Goal: Information Seeking & Learning: Find specific fact

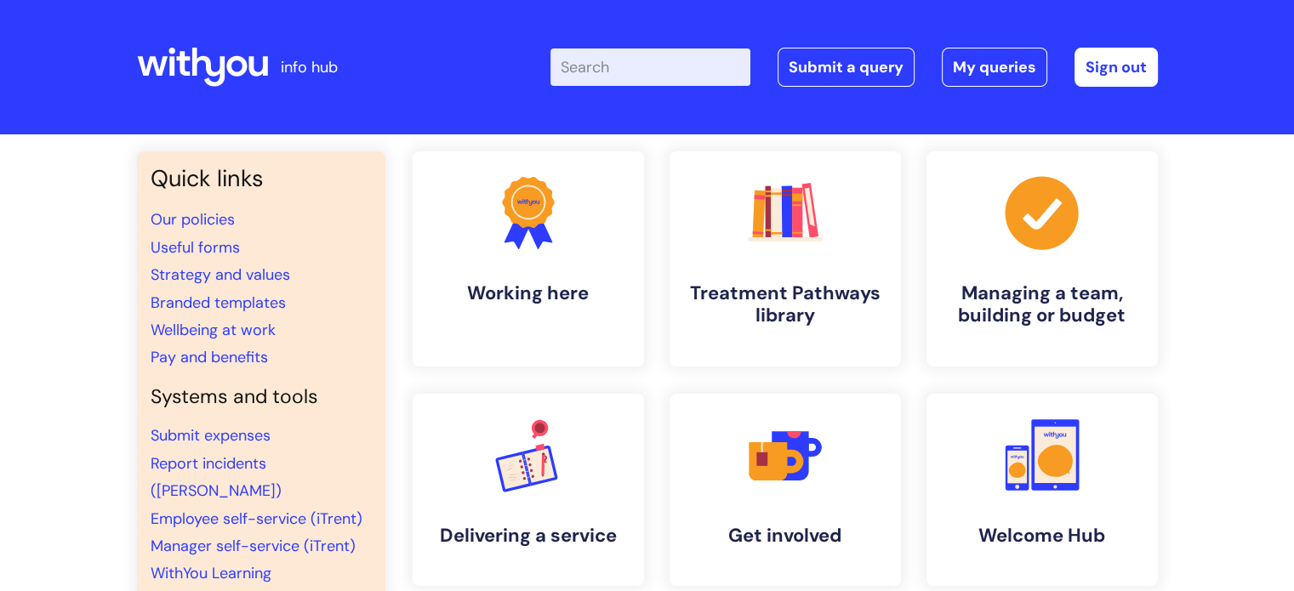
click at [688, 55] on input "Enter your search term here..." at bounding box center [651, 67] width 200 height 37
type input "annual leave"
click button "Search" at bounding box center [0, 0] width 0 height 0
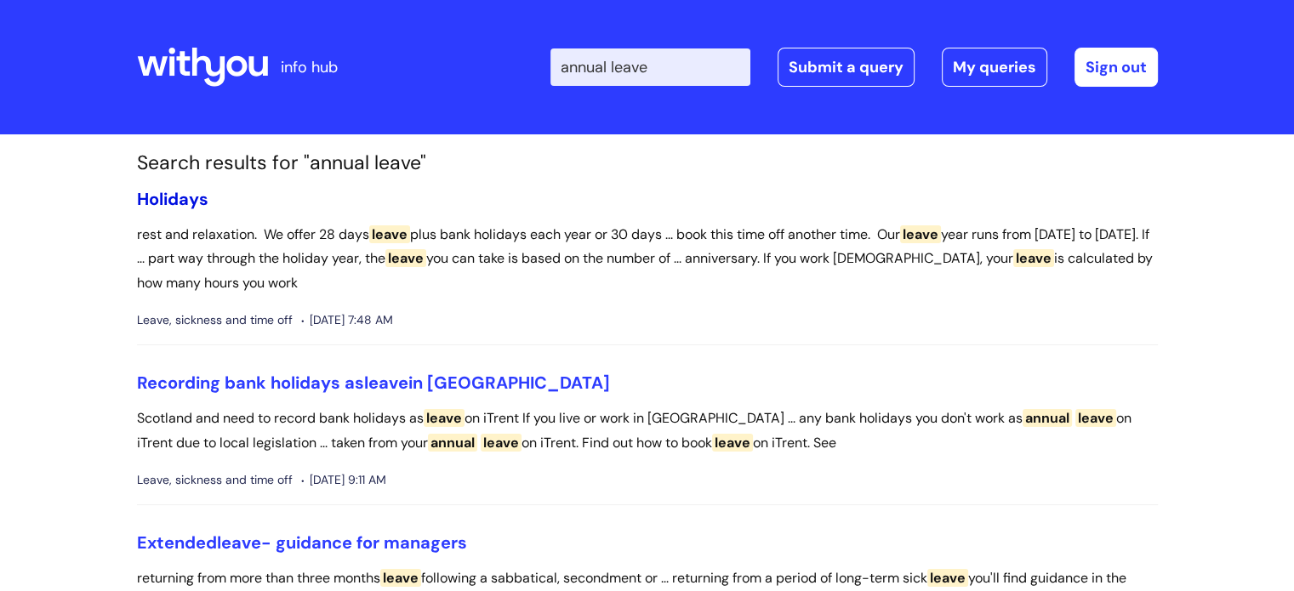
click at [187, 192] on link "Holidays" at bounding box center [172, 199] width 71 height 22
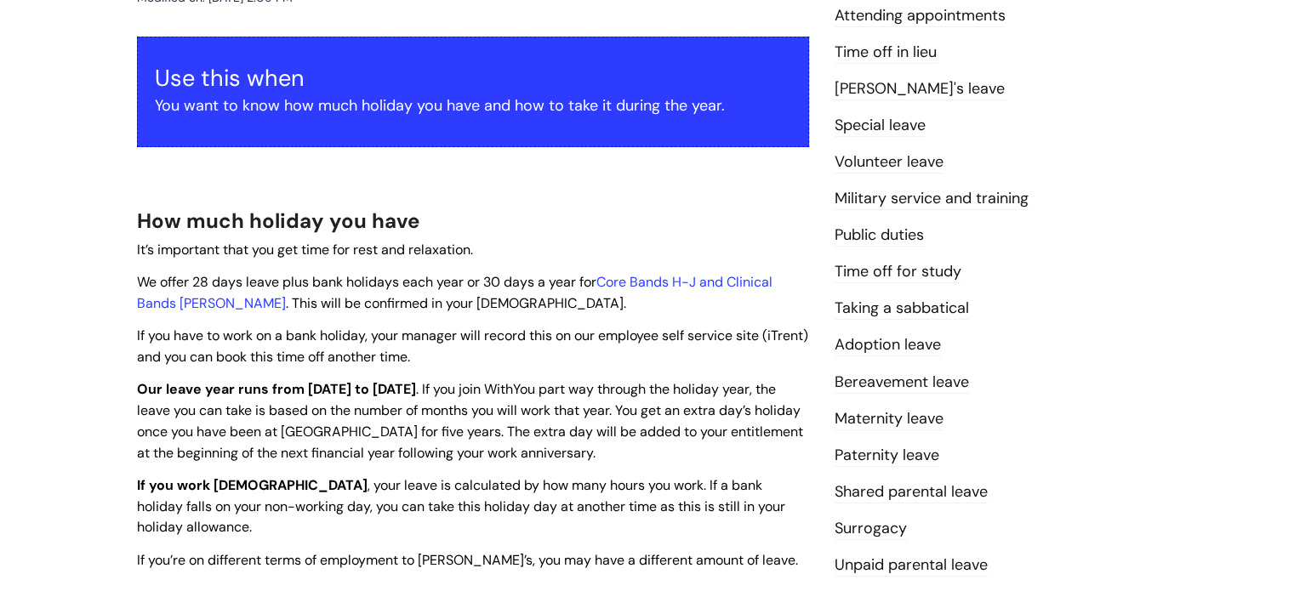
scroll to position [218, 0]
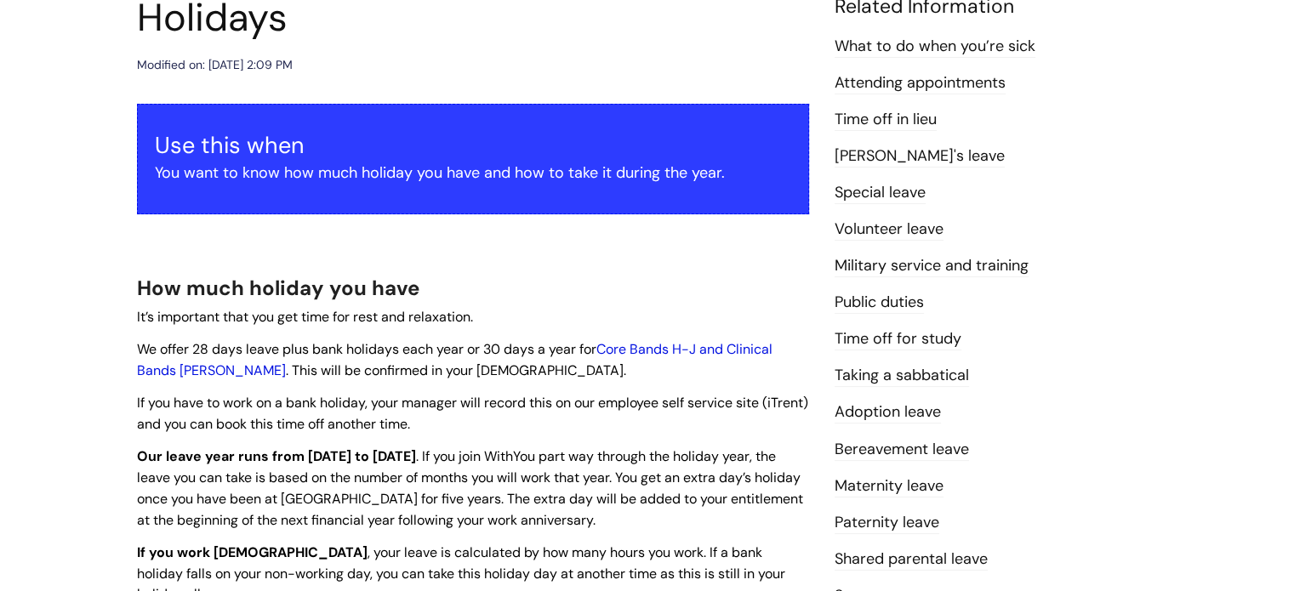
click at [751, 351] on link "Core Bands H-J and Clinical Bands G-J" at bounding box center [455, 359] width 636 height 39
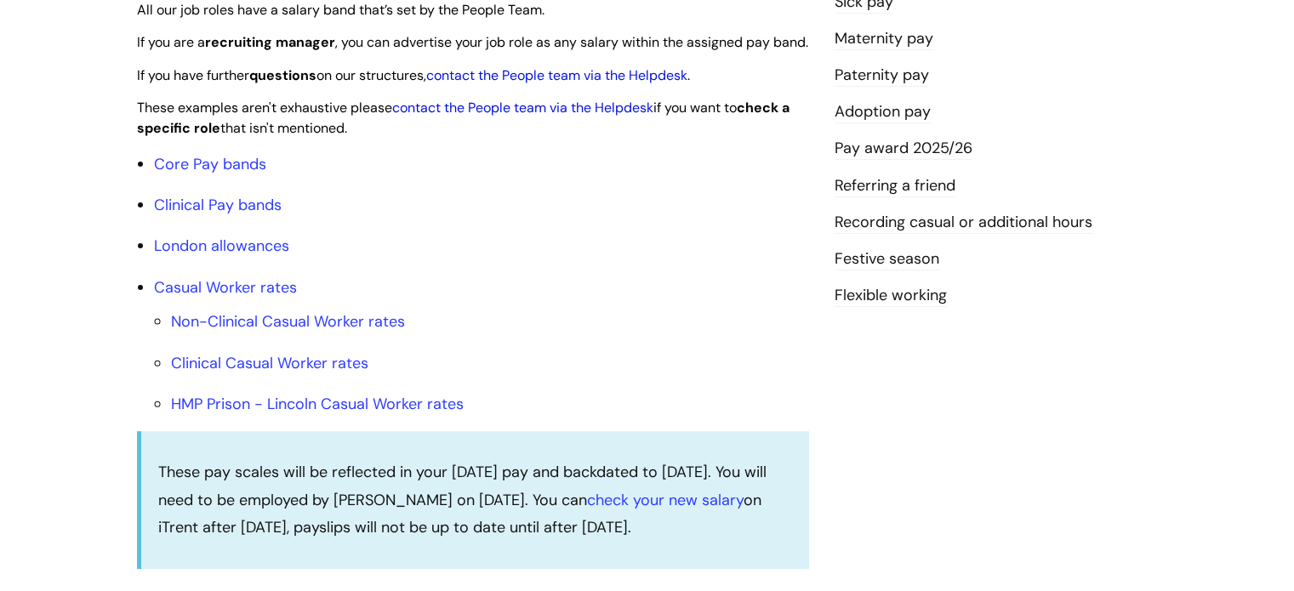
scroll to position [490, 0]
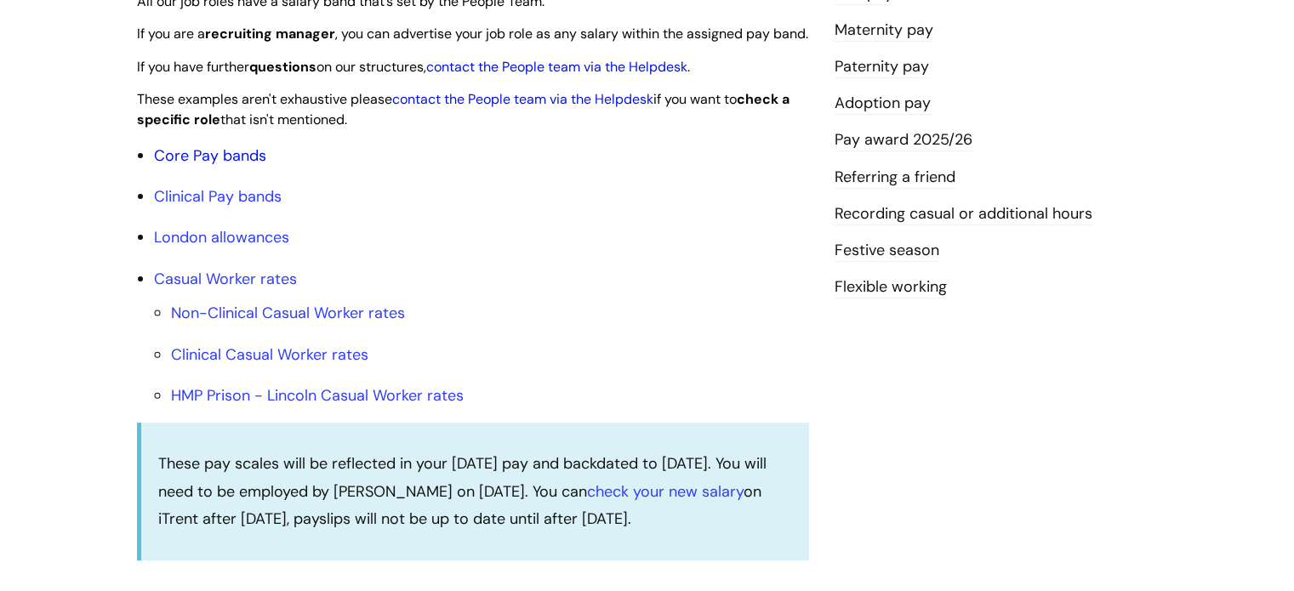
click at [200, 166] on link "Core Pay bands" at bounding box center [210, 156] width 112 height 20
click at [225, 166] on link "Core Pay bands" at bounding box center [210, 156] width 112 height 20
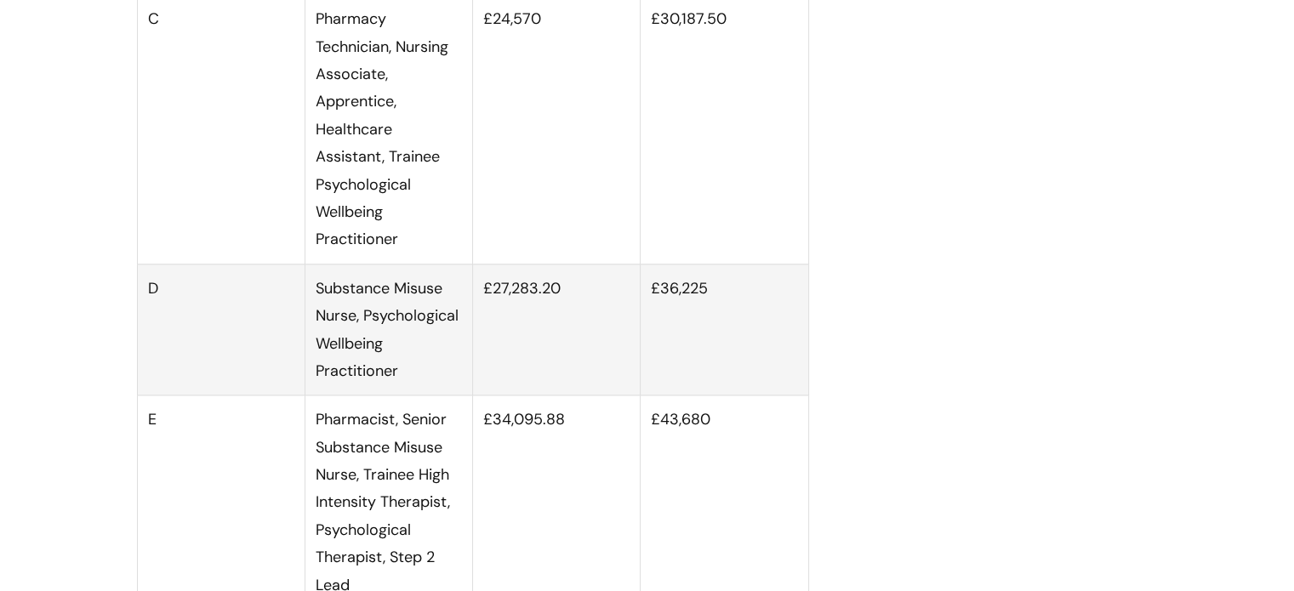
scroll to position [2185, 0]
